Goal: Information Seeking & Learning: Compare options

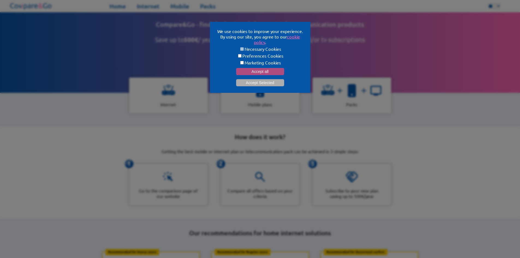
click at [263, 69] on button "Accept all" at bounding box center [260, 71] width 48 height 7
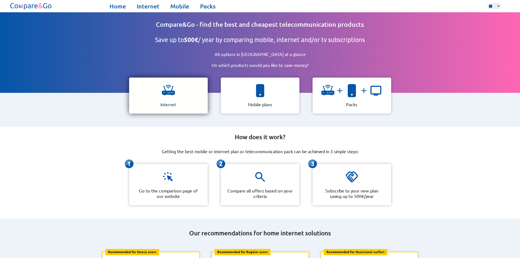
click at [168, 95] on div "Internet" at bounding box center [168, 96] width 79 height 36
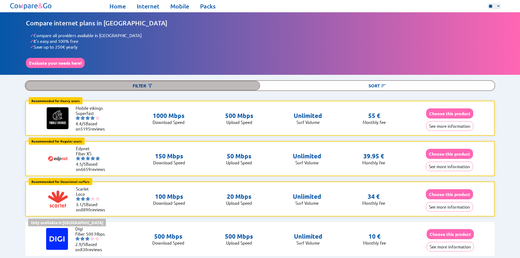
click at [139, 84] on div "Filter" at bounding box center [142, 86] width 235 height 10
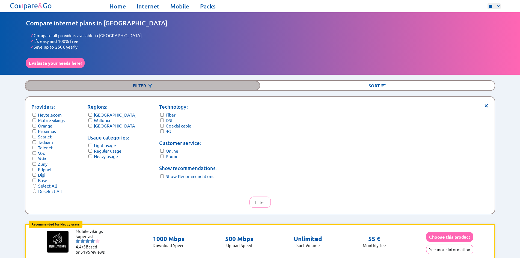
click at [139, 84] on div "Filter" at bounding box center [142, 86] width 235 height 10
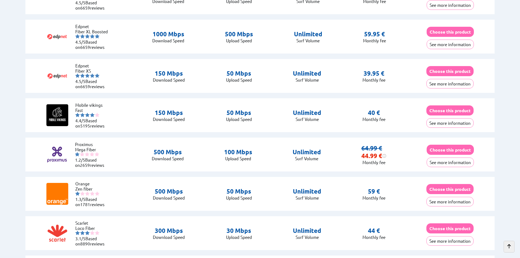
scroll to position [401, 0]
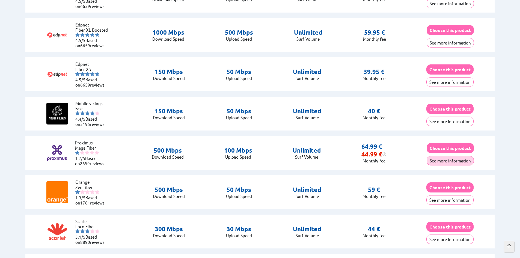
click at [453, 157] on button "See more information" at bounding box center [450, 161] width 47 height 10
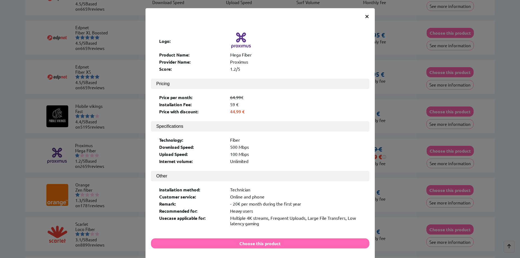
click at [365, 15] on span "×" at bounding box center [367, 16] width 5 height 10
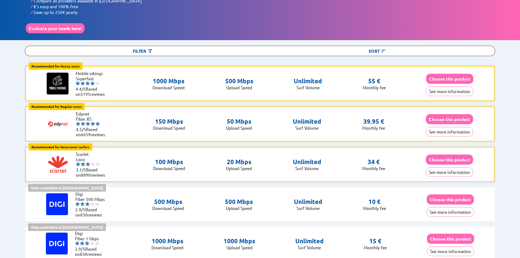
scroll to position [0, 0]
